Goal: Find specific page/section: Find specific page/section

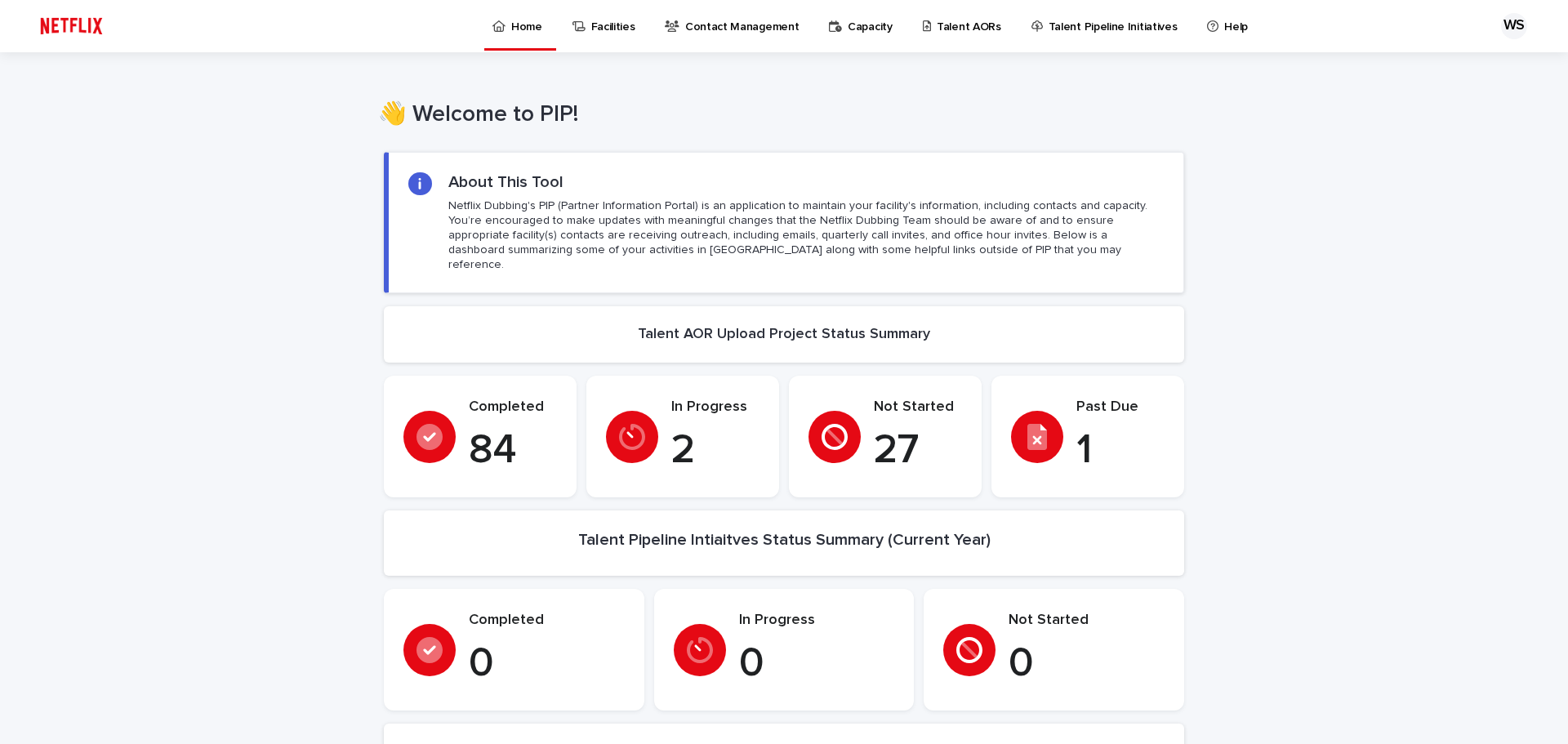
click at [937, 23] on p "Talent AORs" at bounding box center [969, 17] width 64 height 34
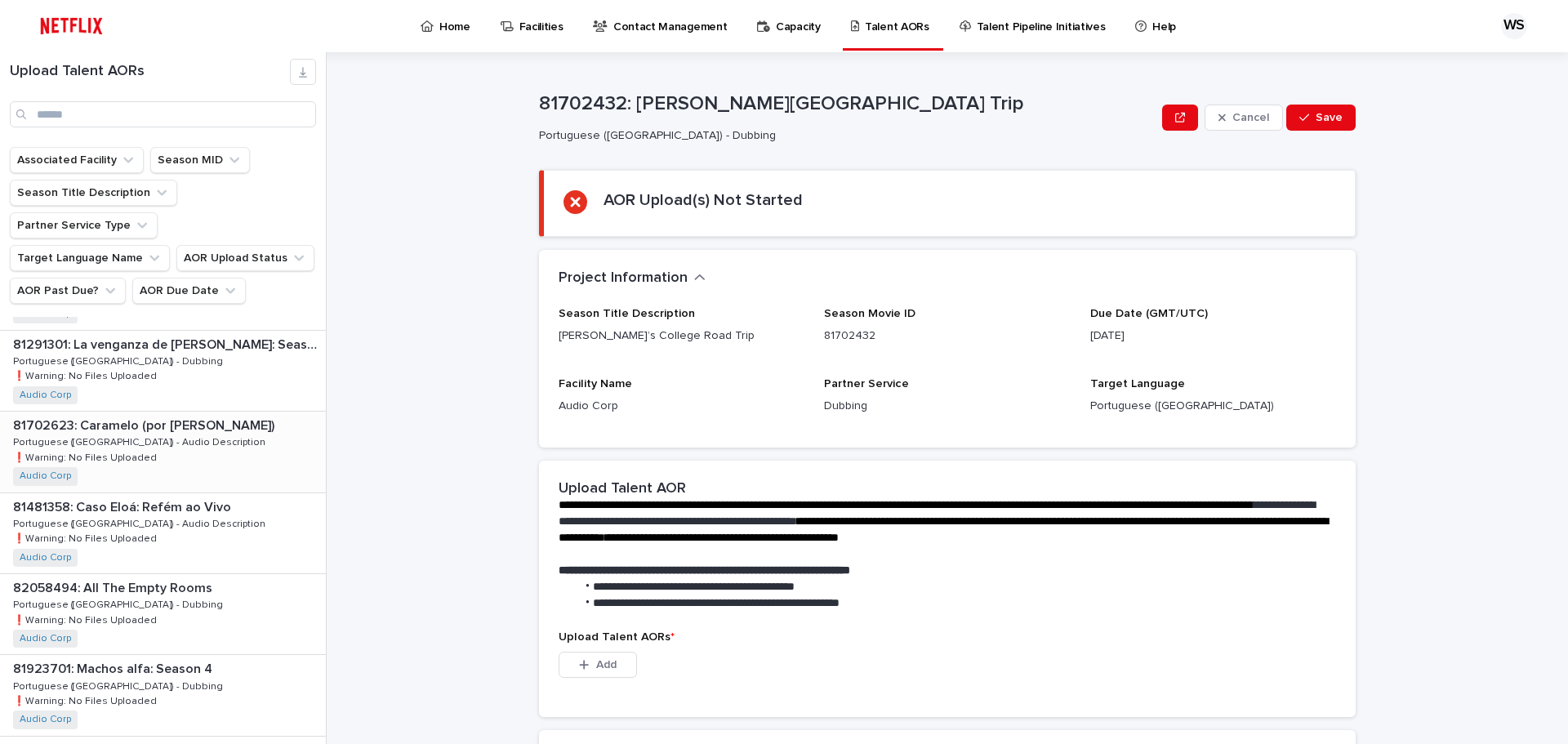
scroll to position [735, 0]
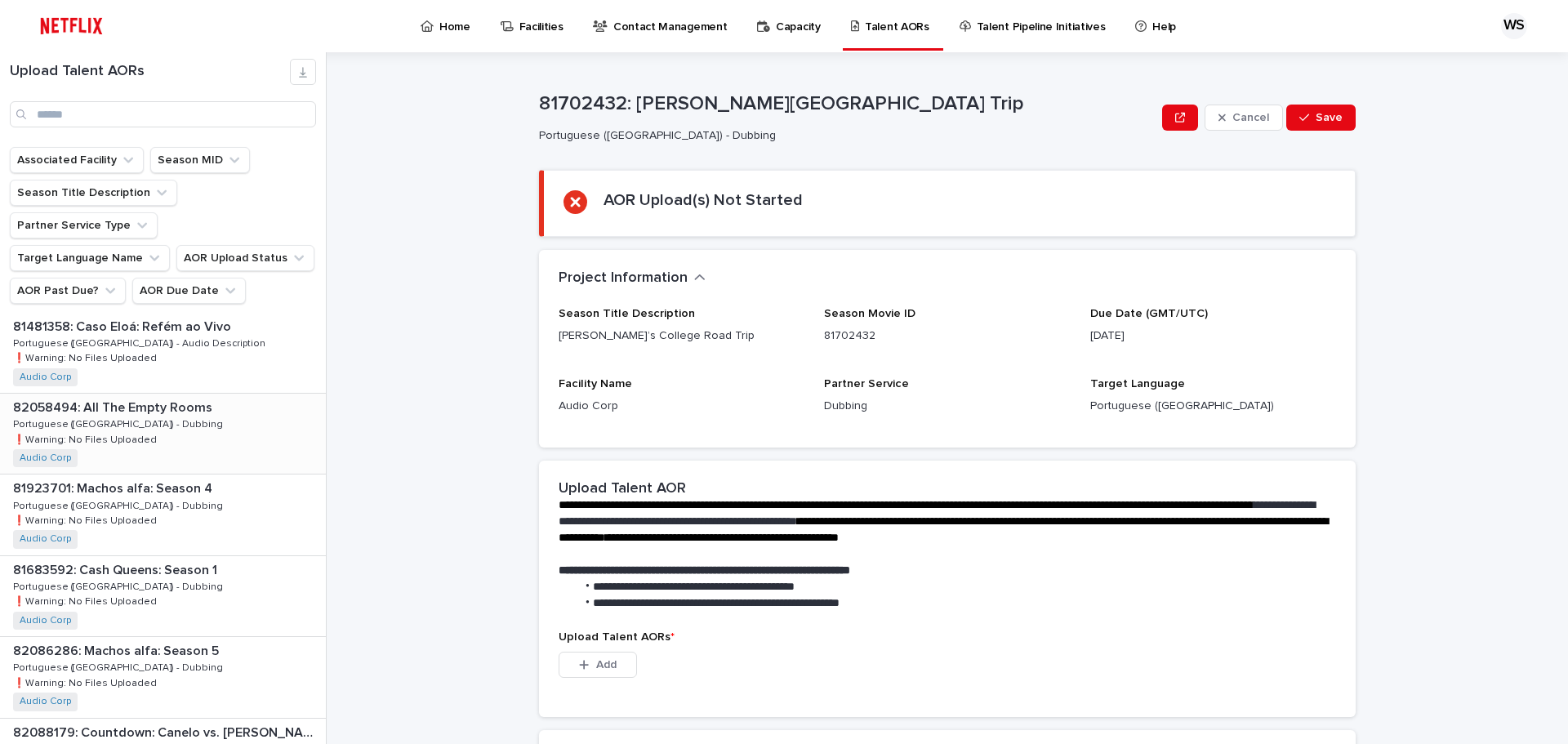
click at [192, 394] on div "82058494: All The Empty Rooms 82058494: All The Empty Rooms Portuguese ([GEOGRA…" at bounding box center [163, 434] width 326 height 80
drag, startPoint x: 826, startPoint y: 107, endPoint x: 684, endPoint y: 107, distance: 142.0
click at [684, 107] on p "82058494: All The Empty Rooms" at bounding box center [848, 104] width 617 height 24
